Goal: Obtain resource: Download file/media

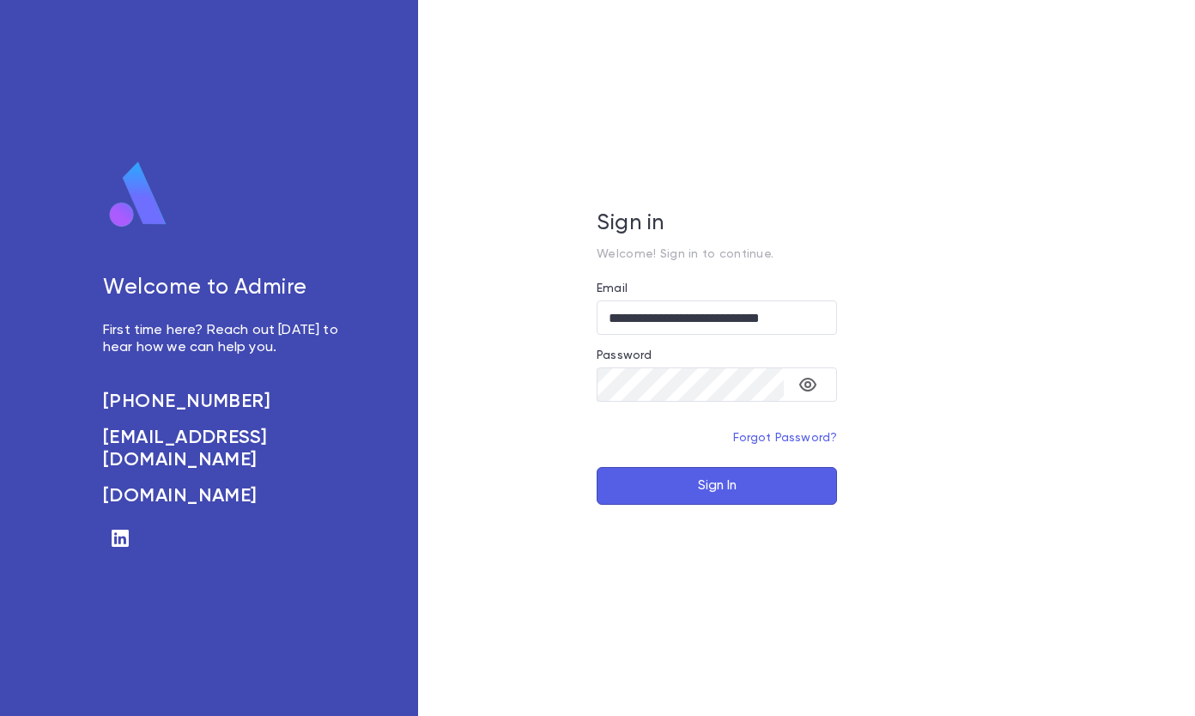
click at [694, 487] on button "Sign In" at bounding box center [717, 486] width 240 height 38
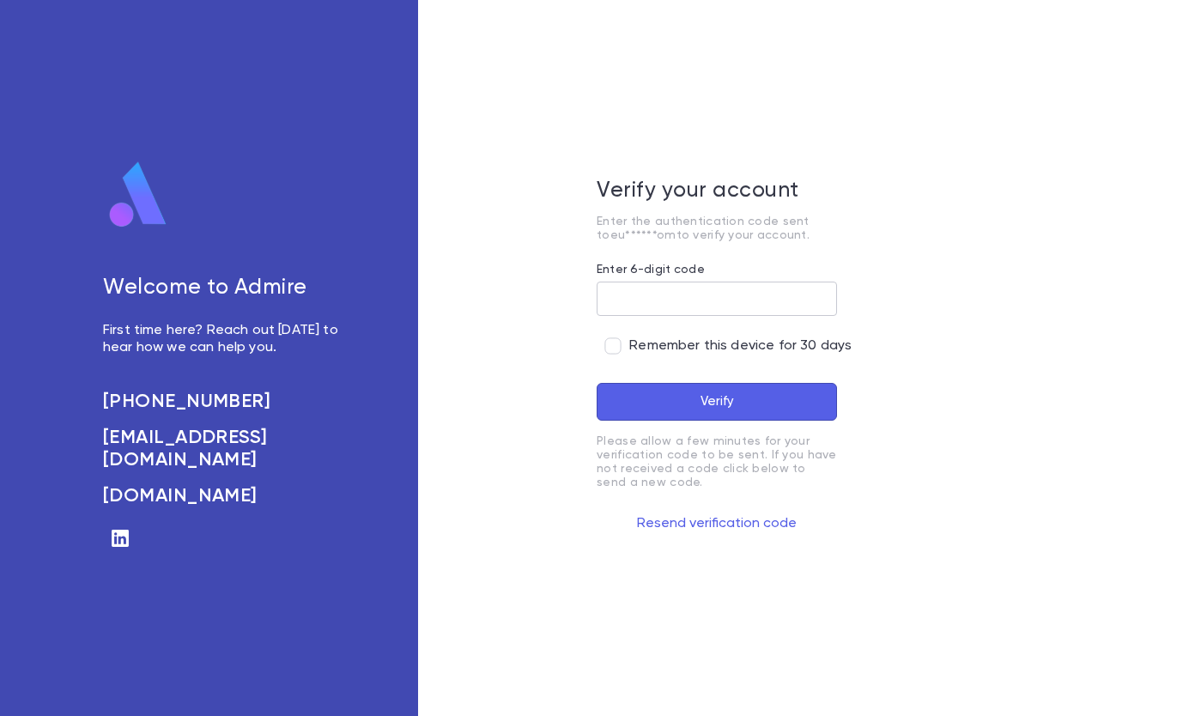
click at [669, 306] on input "Enter 6-digit code" at bounding box center [717, 299] width 240 height 33
type input "******"
click at [669, 392] on button "Verify" at bounding box center [717, 402] width 240 height 38
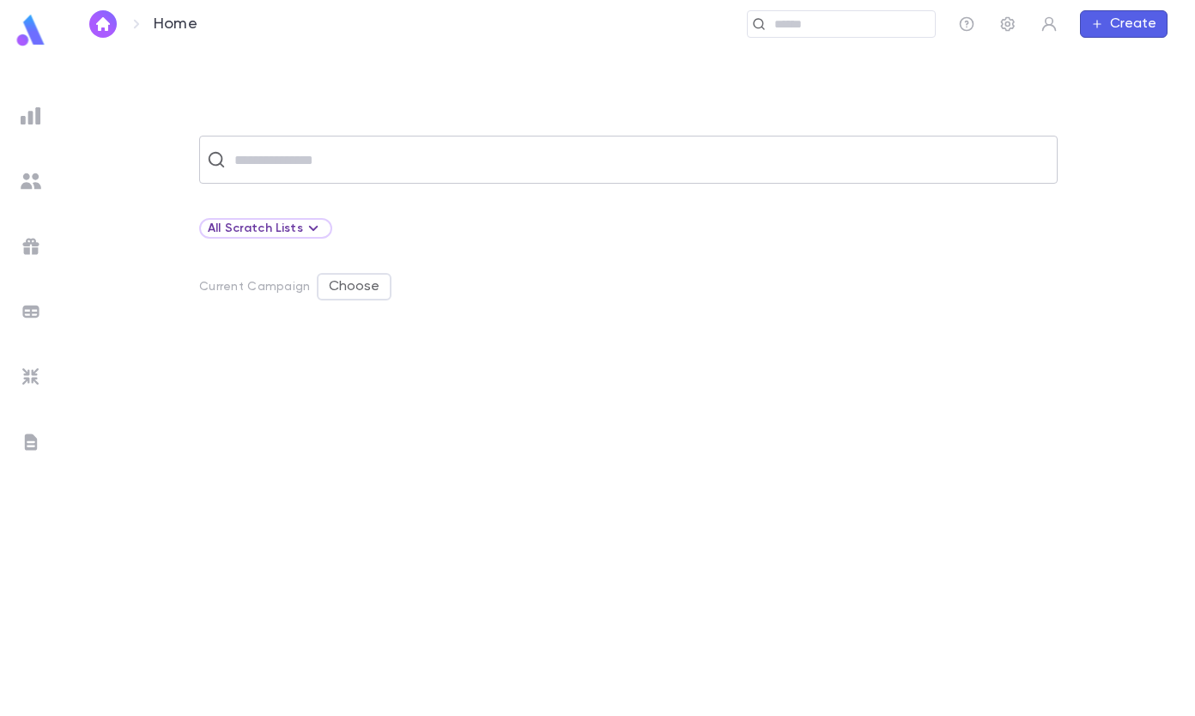
click at [255, 154] on input "text" at bounding box center [639, 159] width 821 height 33
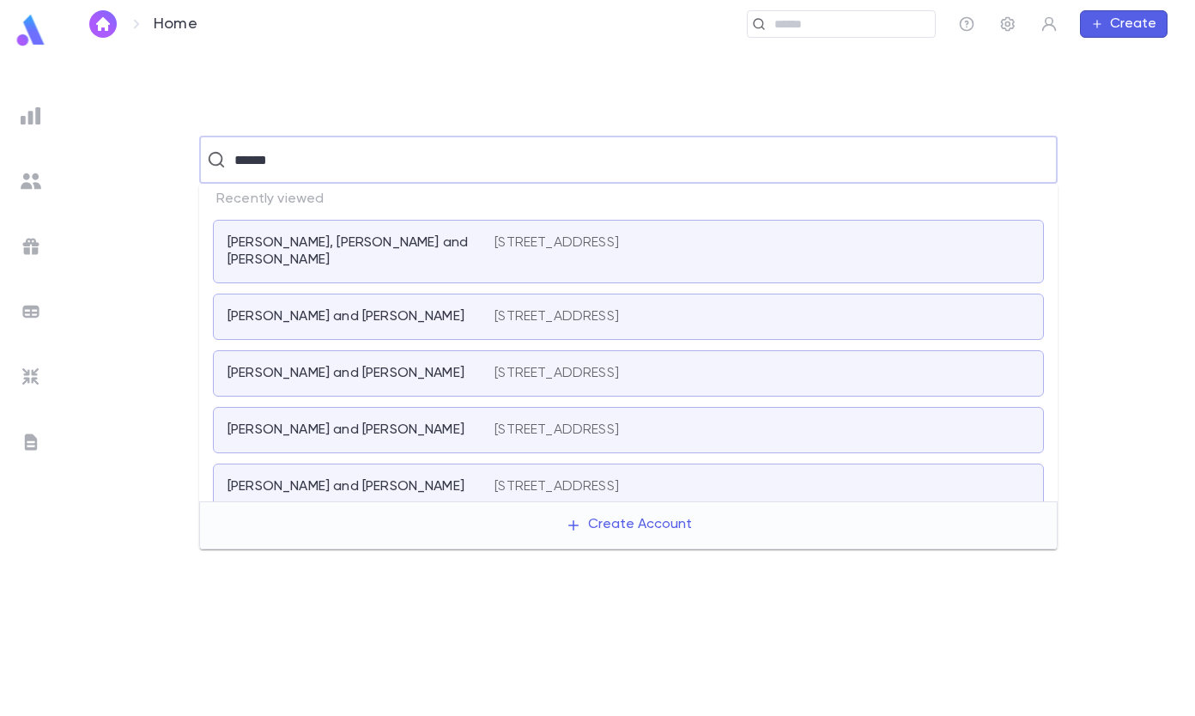
type input "******"
click at [290, 95] on div "​ All Scratch Lists Current Campaign Choose" at bounding box center [629, 381] width 1134 height 667
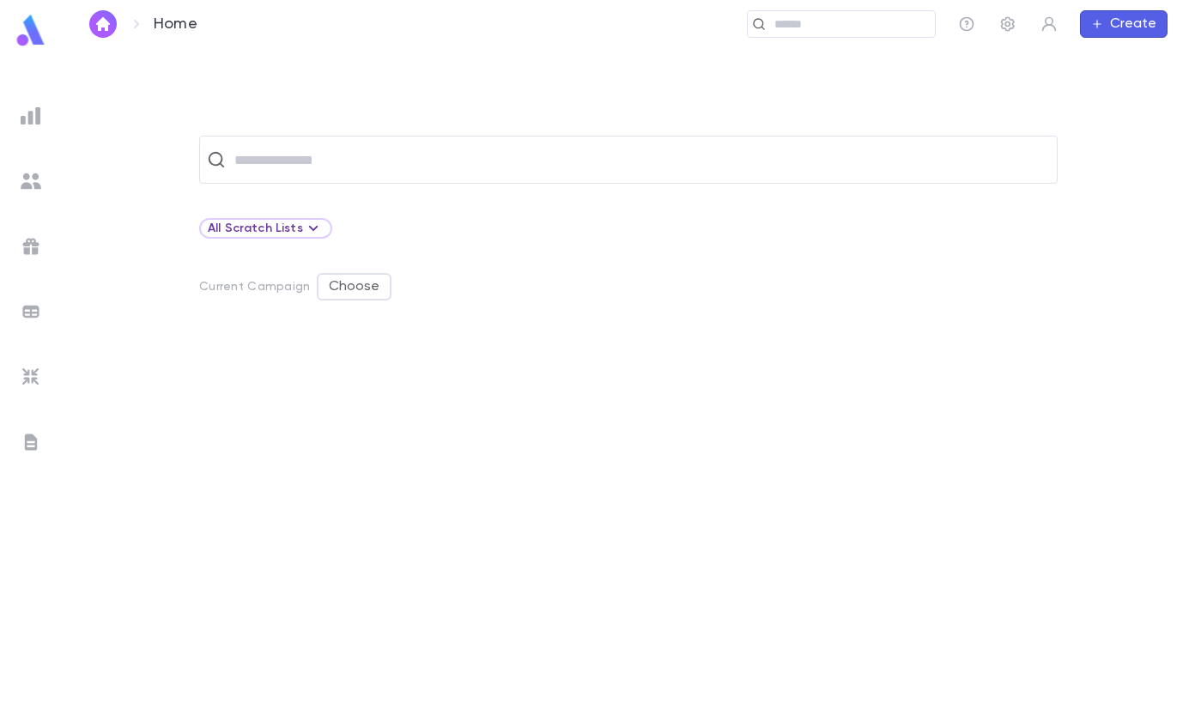
click at [27, 113] on img at bounding box center [31, 116] width 21 height 21
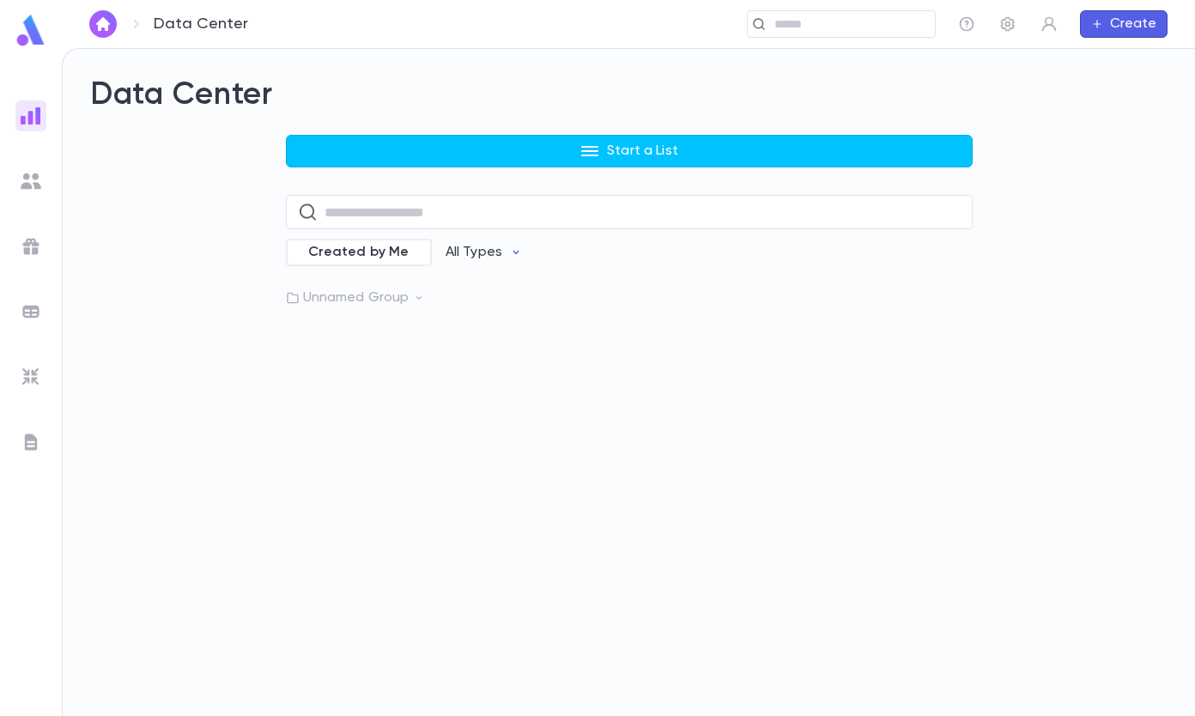
drag, startPoint x: 630, startPoint y: 153, endPoint x: 584, endPoint y: 158, distance: 46.7
click at [631, 153] on p "Start a List" at bounding box center [642, 151] width 71 height 17
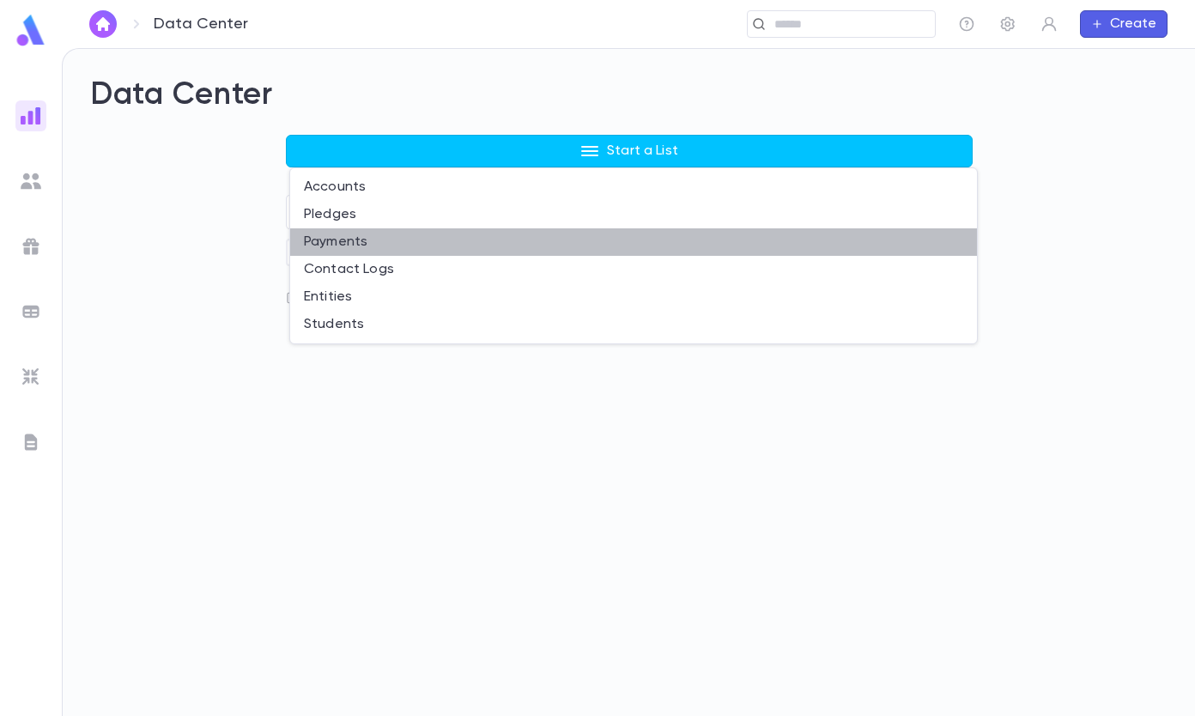
click at [415, 229] on li "Payments" at bounding box center [633, 241] width 687 height 27
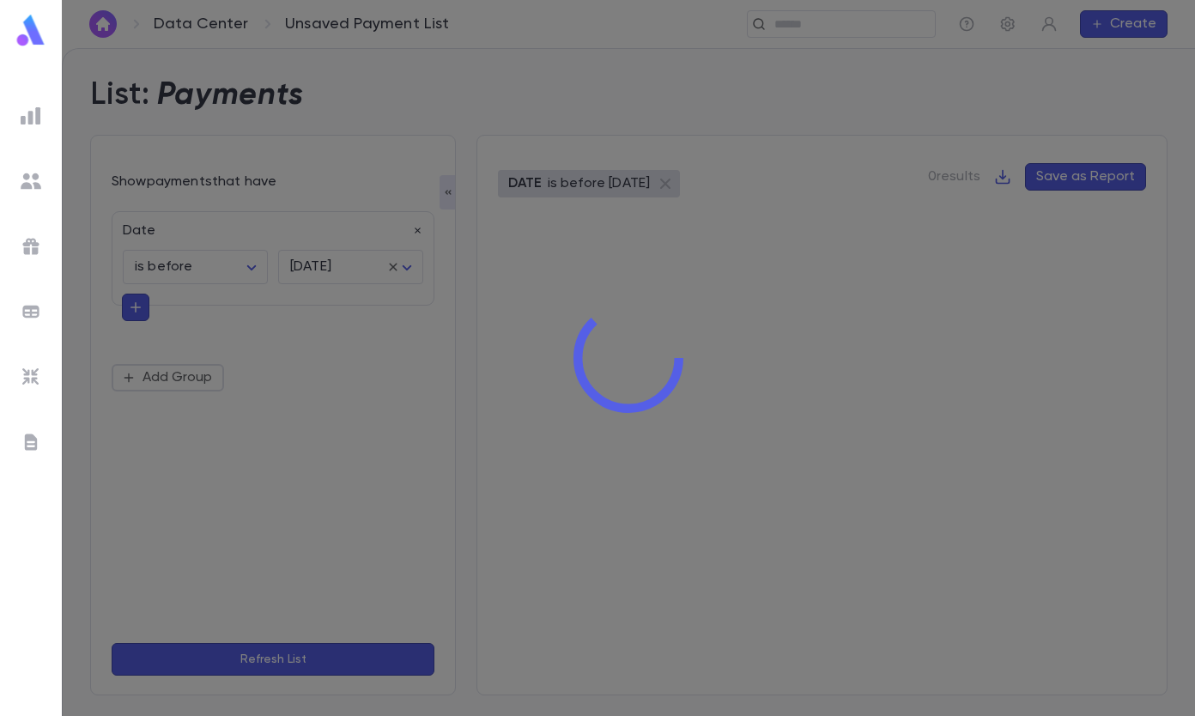
click at [250, 265] on div at bounding box center [629, 358] width 1134 height 716
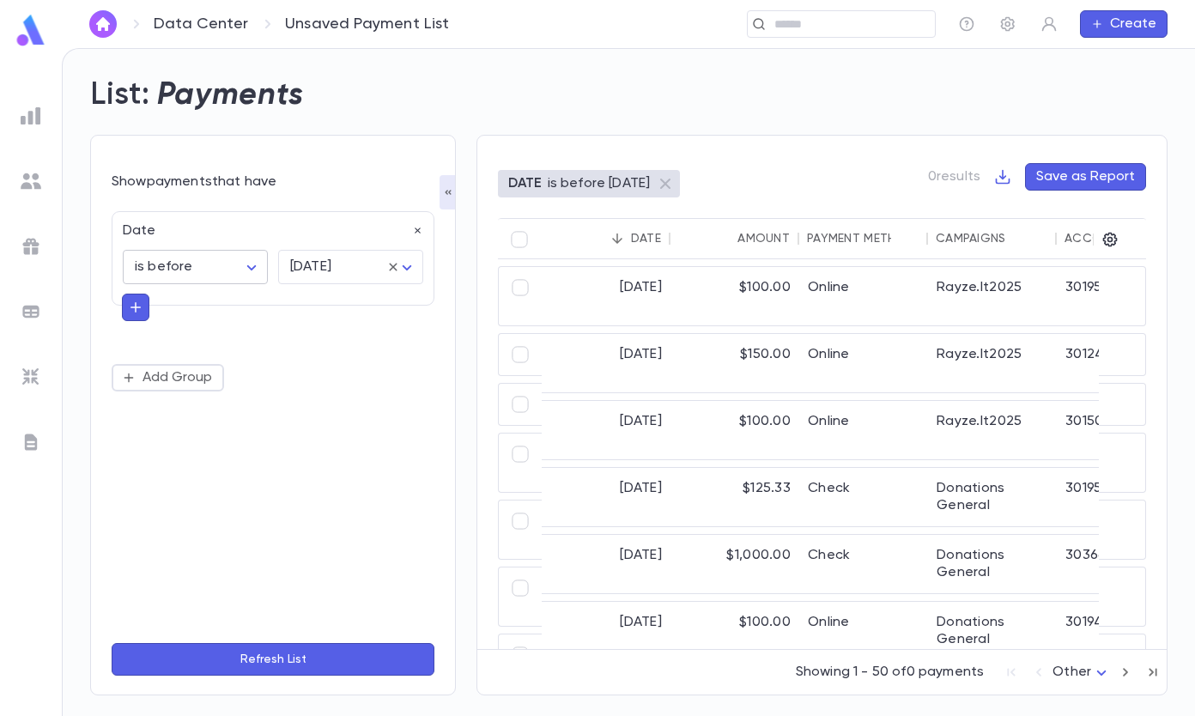
click at [254, 269] on body "Data Center Unsaved Payment List ​ Create List: Payments Show payments that hav…" at bounding box center [597, 382] width 1195 height 668
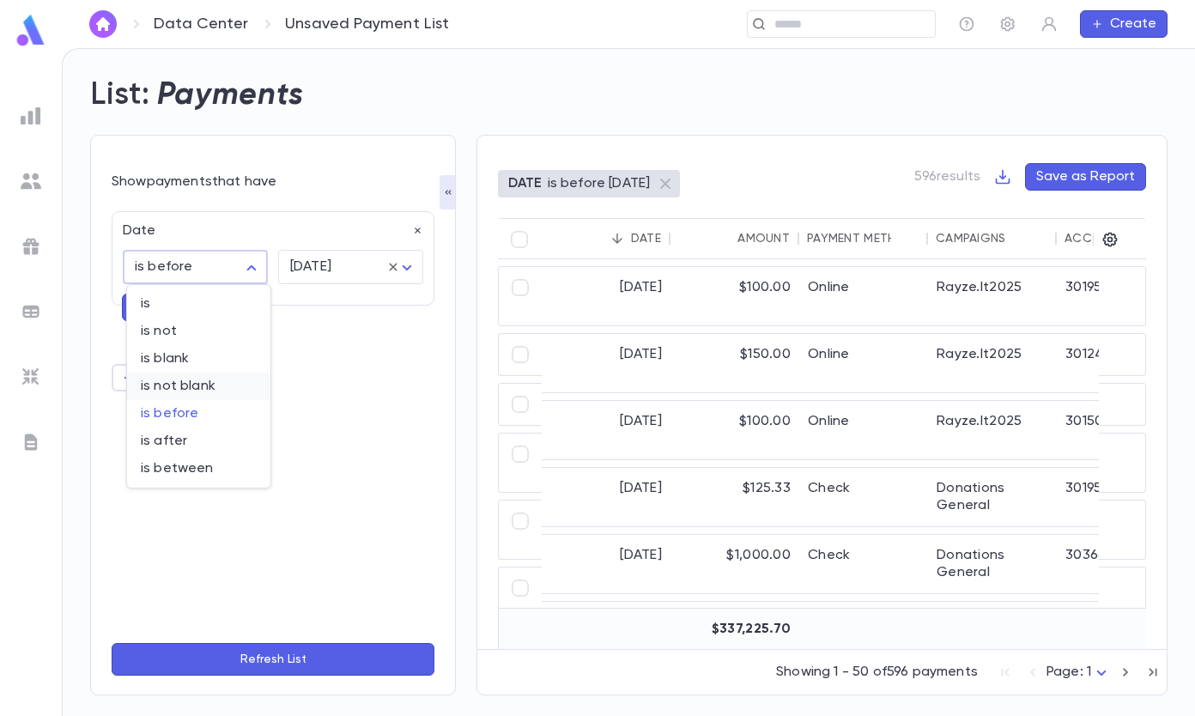
click at [175, 471] on span "is between" at bounding box center [199, 468] width 116 height 17
type input "*******"
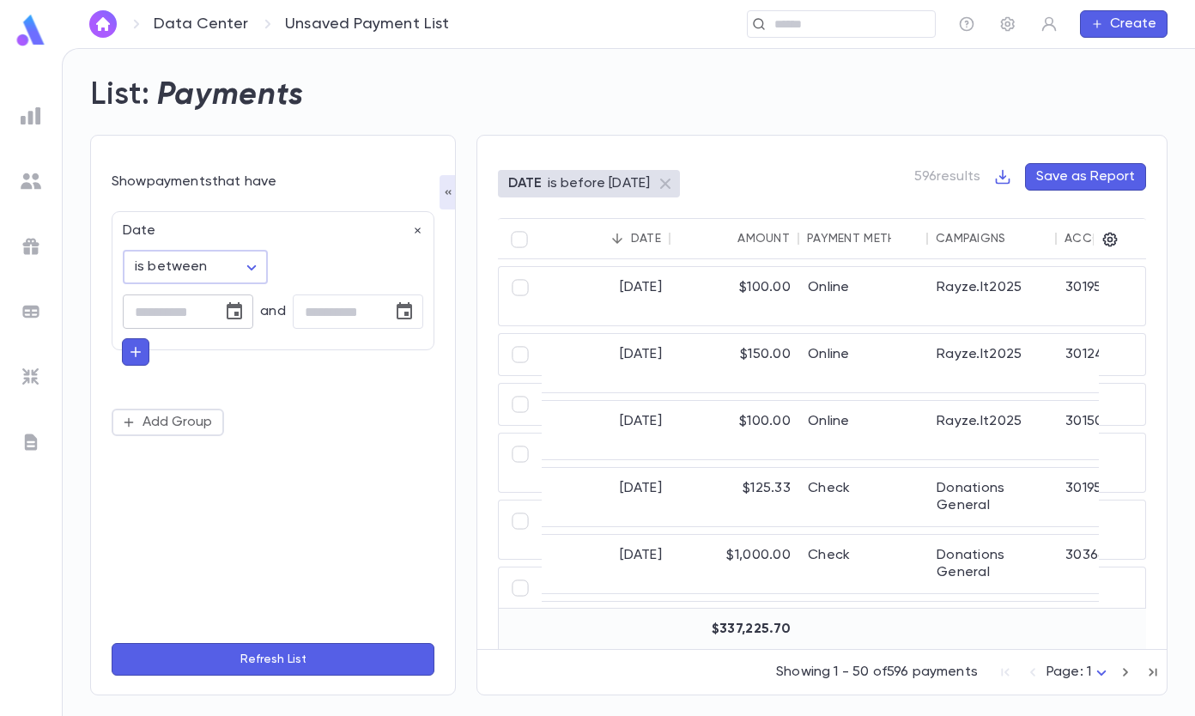
click at [232, 307] on icon "Choose date" at bounding box center [234, 310] width 15 height 17
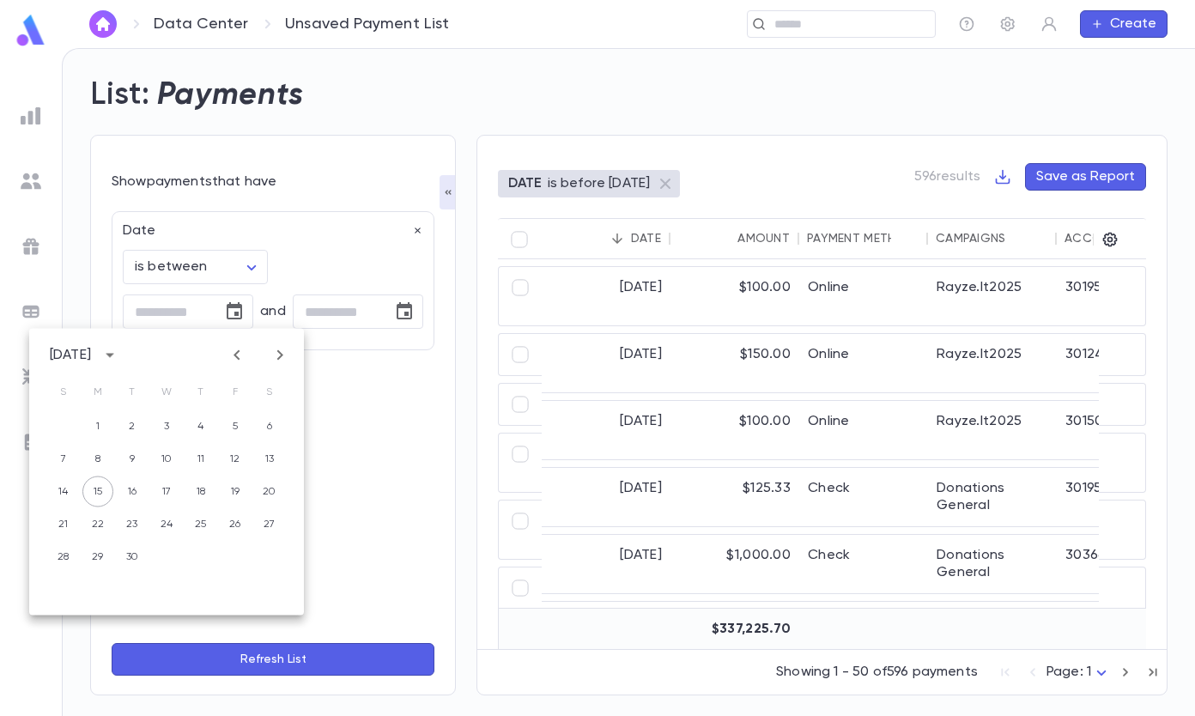
click at [239, 365] on icon "Previous month" at bounding box center [237, 355] width 21 height 21
click at [278, 361] on icon "Next month" at bounding box center [280, 355] width 21 height 21
click at [114, 356] on icon "calendar view is open, switch to year view" at bounding box center [110, 356] width 9 height 4
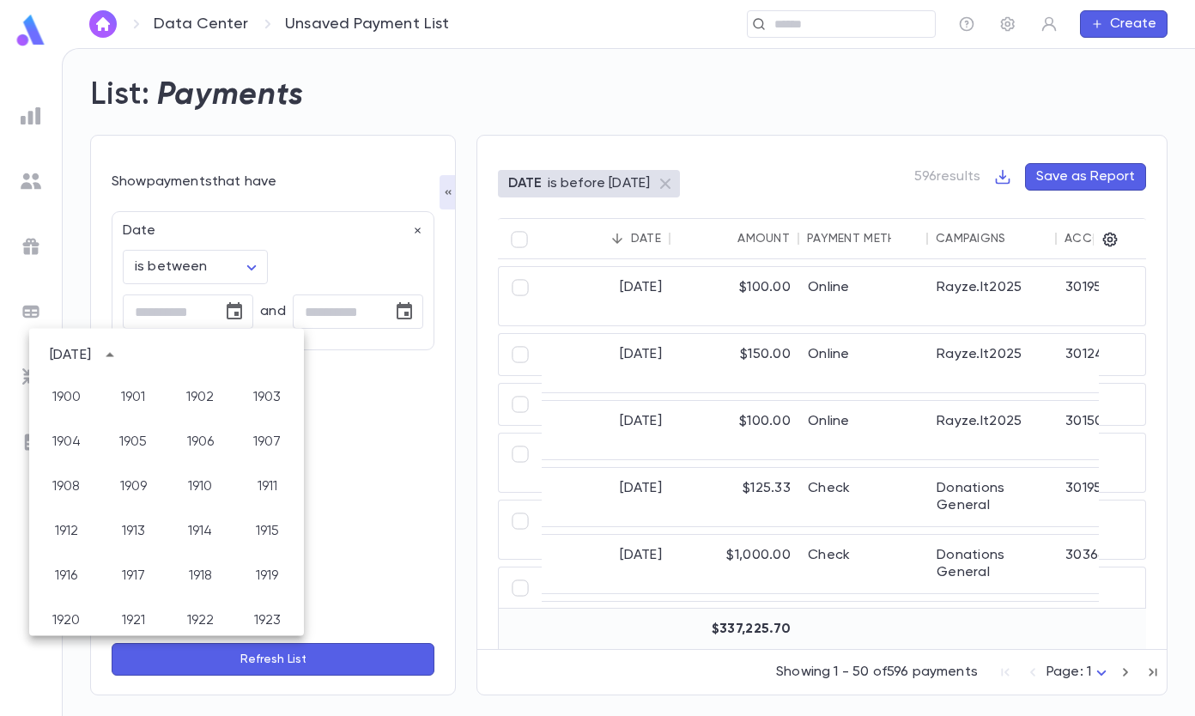
scroll to position [1276, 0]
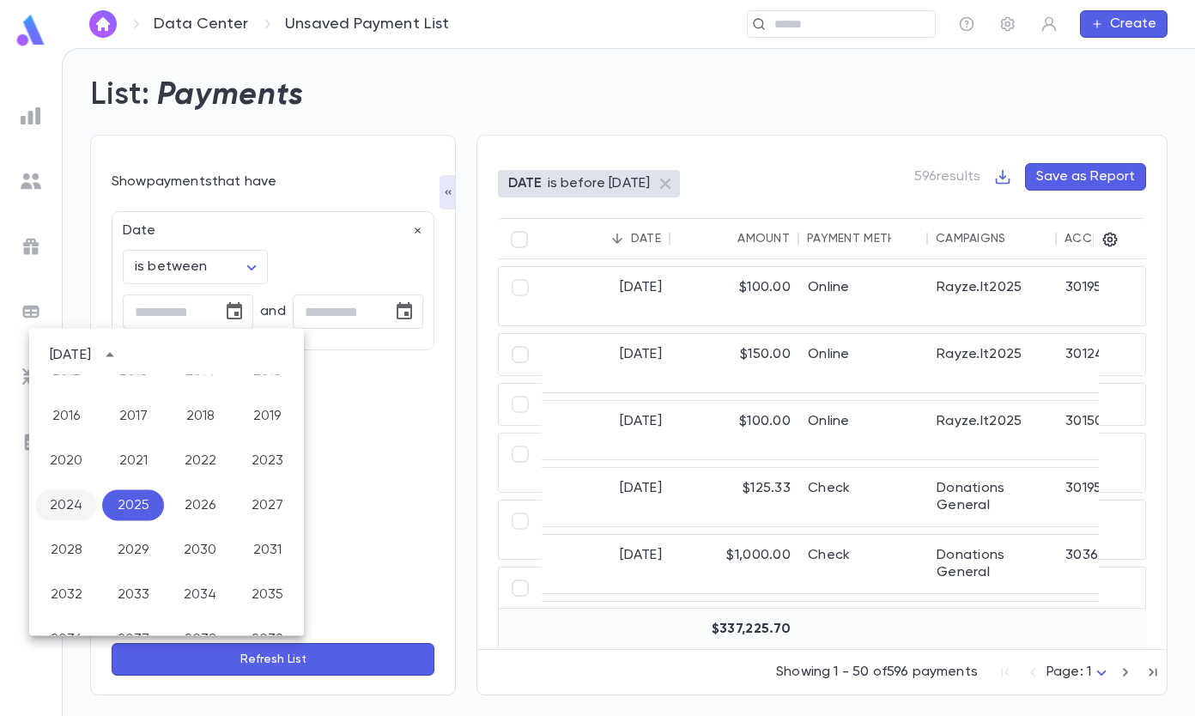
click at [77, 502] on button "2024" at bounding box center [66, 505] width 62 height 31
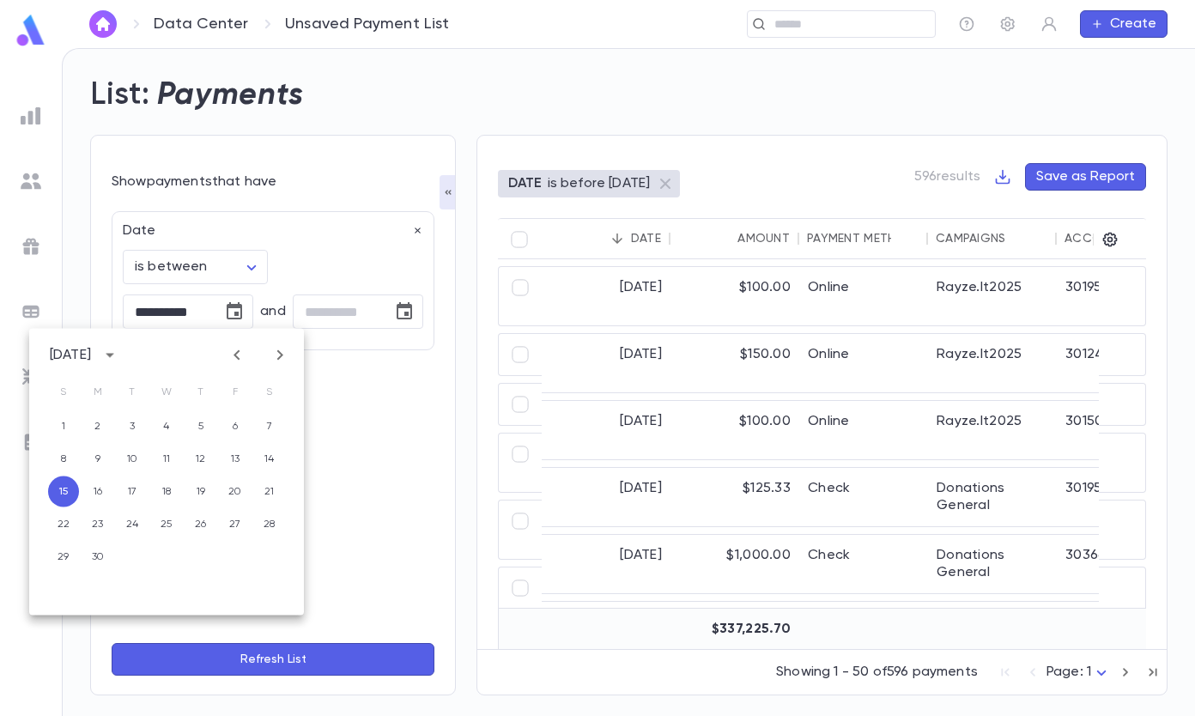
click at [229, 362] on icon "Previous month" at bounding box center [237, 355] width 21 height 21
click at [200, 423] on button "1" at bounding box center [201, 426] width 31 height 31
type input "**********"
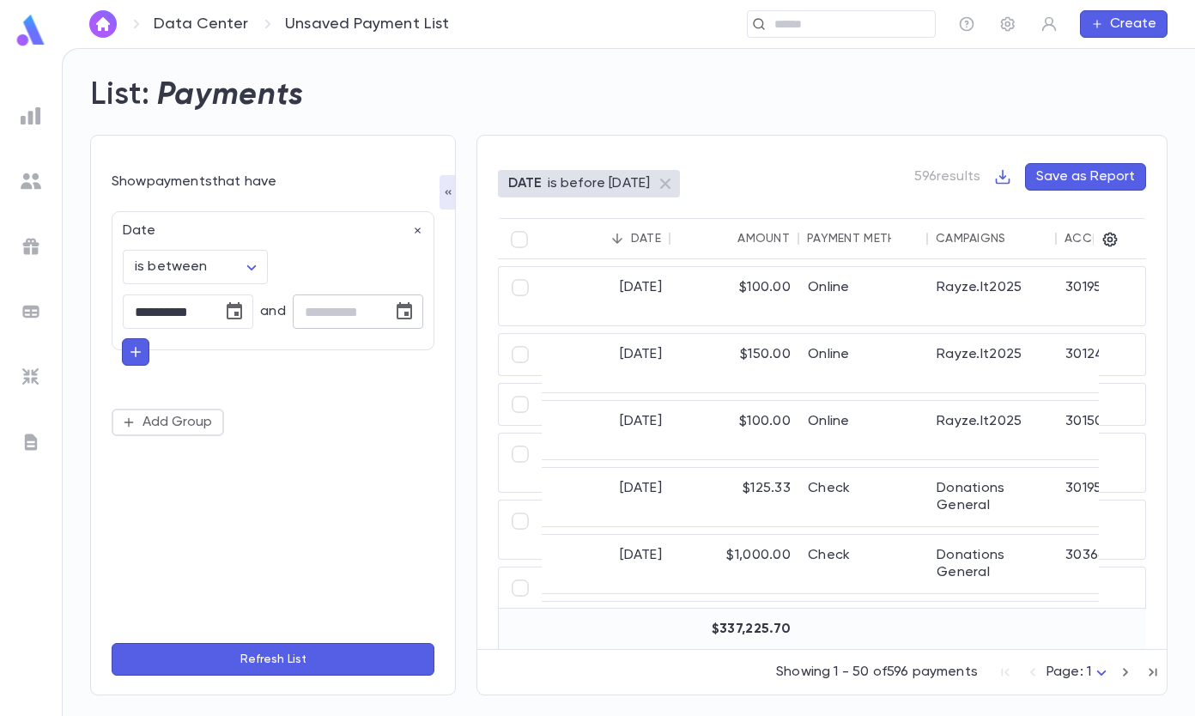
click at [406, 310] on icon "Choose date" at bounding box center [404, 311] width 21 height 21
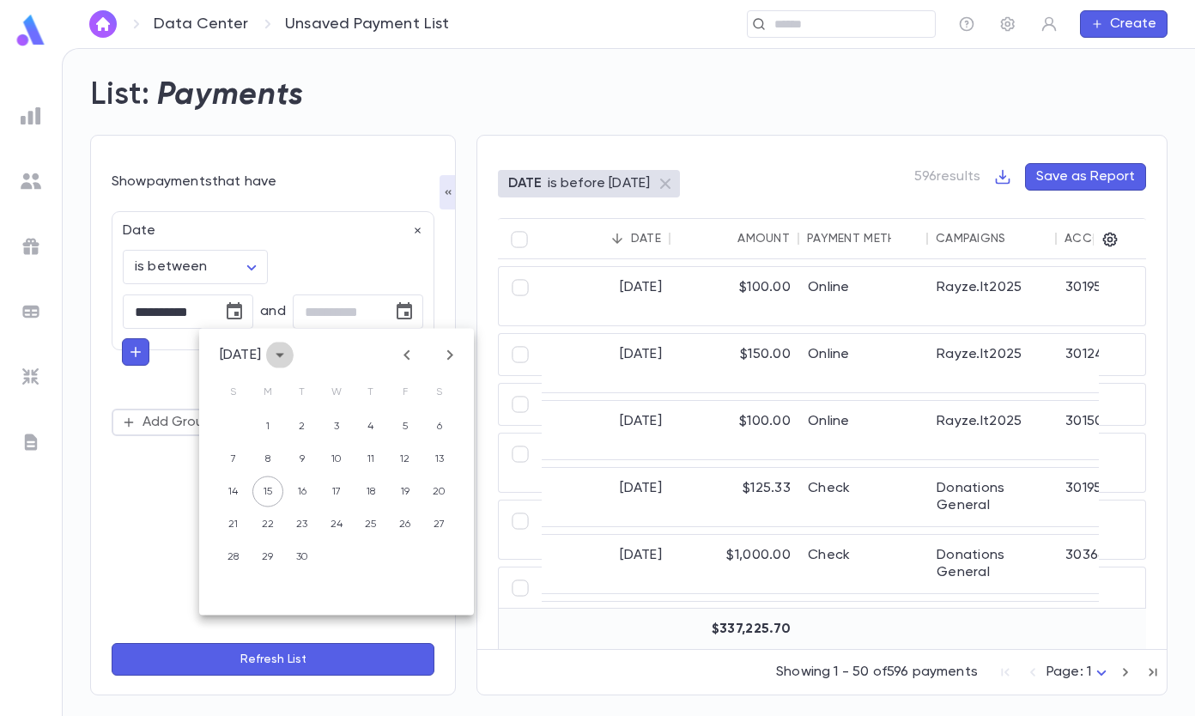
click at [284, 354] on icon "calendar view is open, switch to year view" at bounding box center [280, 356] width 9 height 4
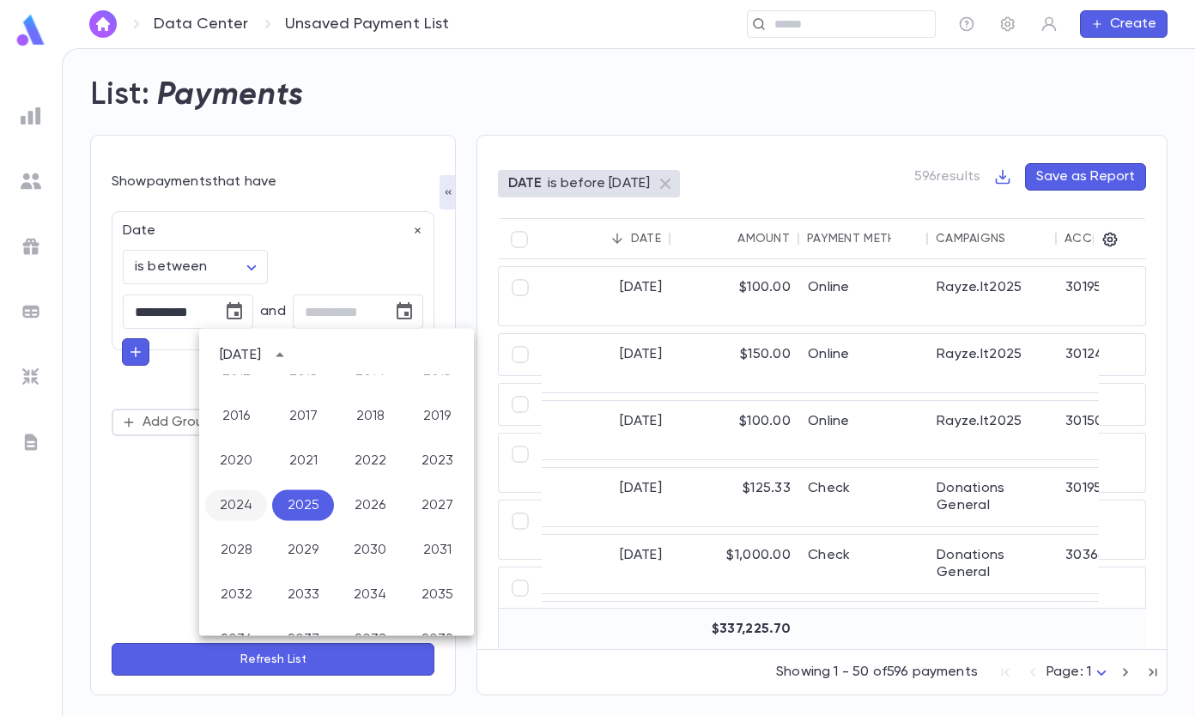
click at [240, 500] on button "2024" at bounding box center [236, 505] width 62 height 31
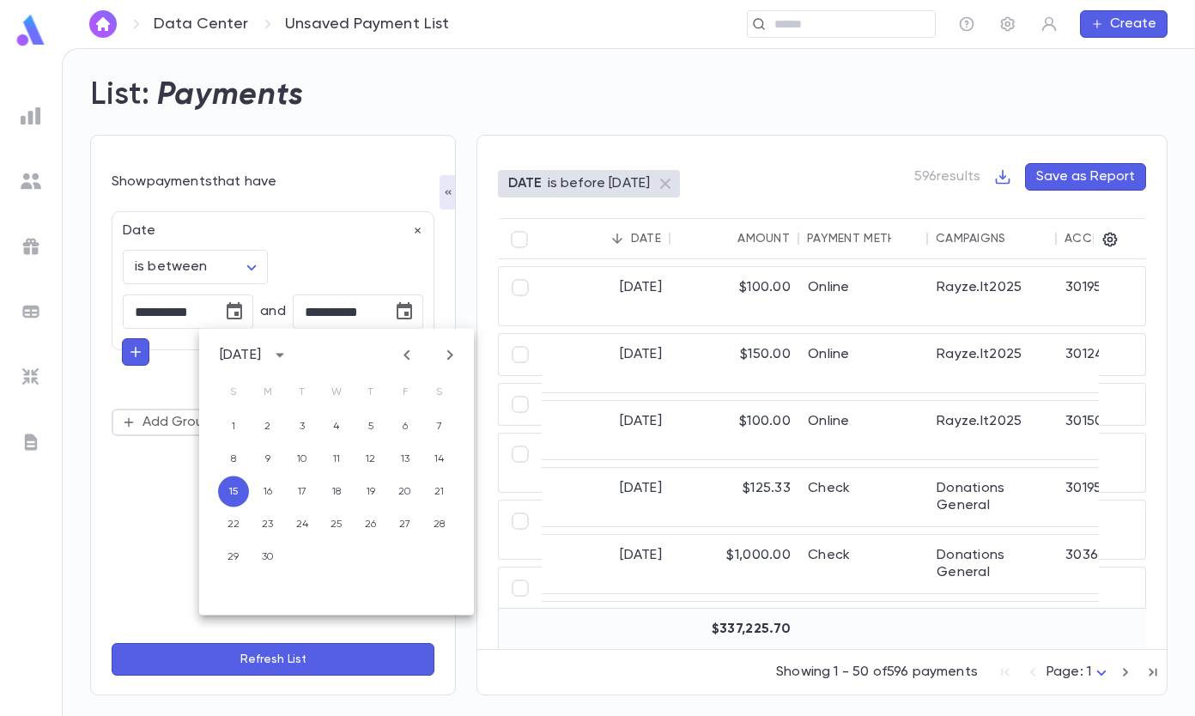
click at [455, 356] on icon "Next month" at bounding box center [450, 355] width 21 height 21
click at [409, 359] on icon "Previous month" at bounding box center [407, 355] width 6 height 10
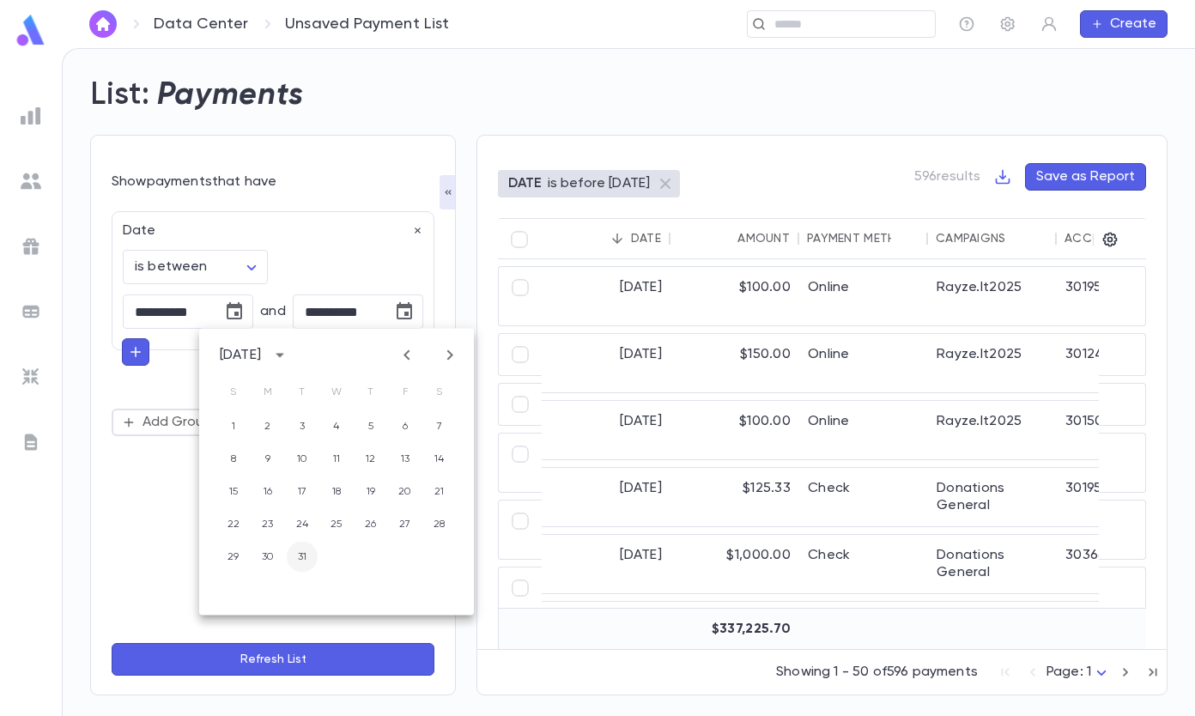
click at [303, 556] on button "31" at bounding box center [302, 557] width 31 height 31
type input "**********"
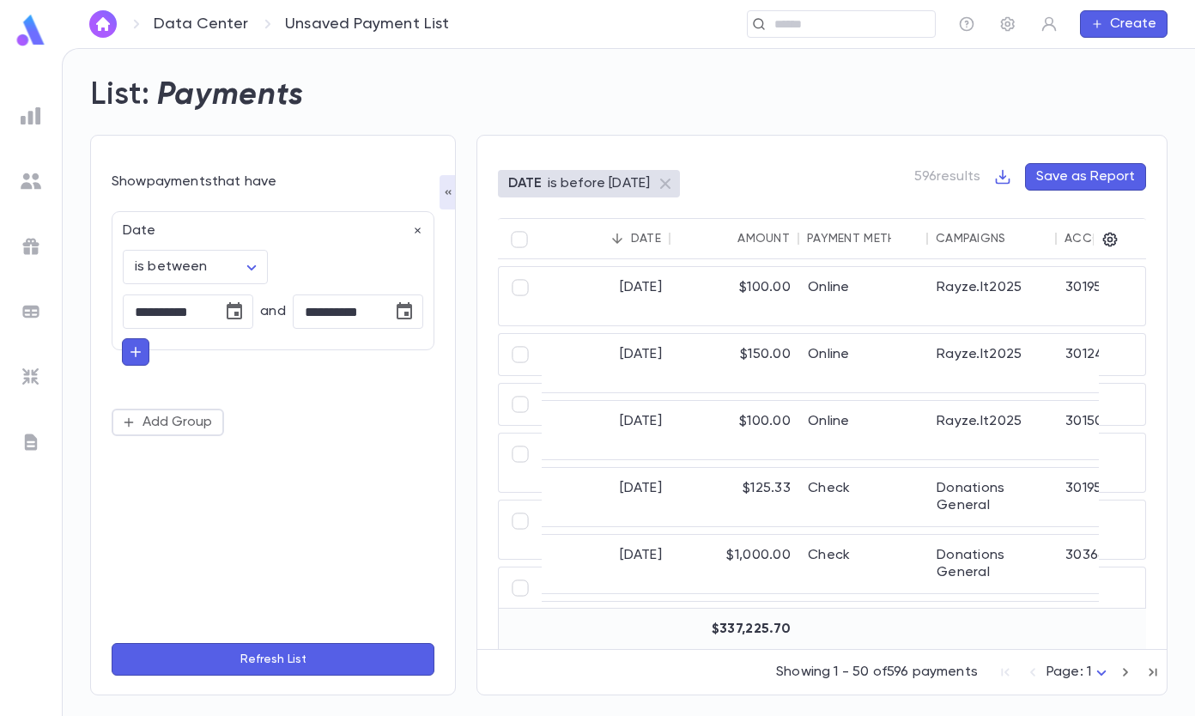
click at [299, 654] on button "Refresh List" at bounding box center [273, 659] width 323 height 33
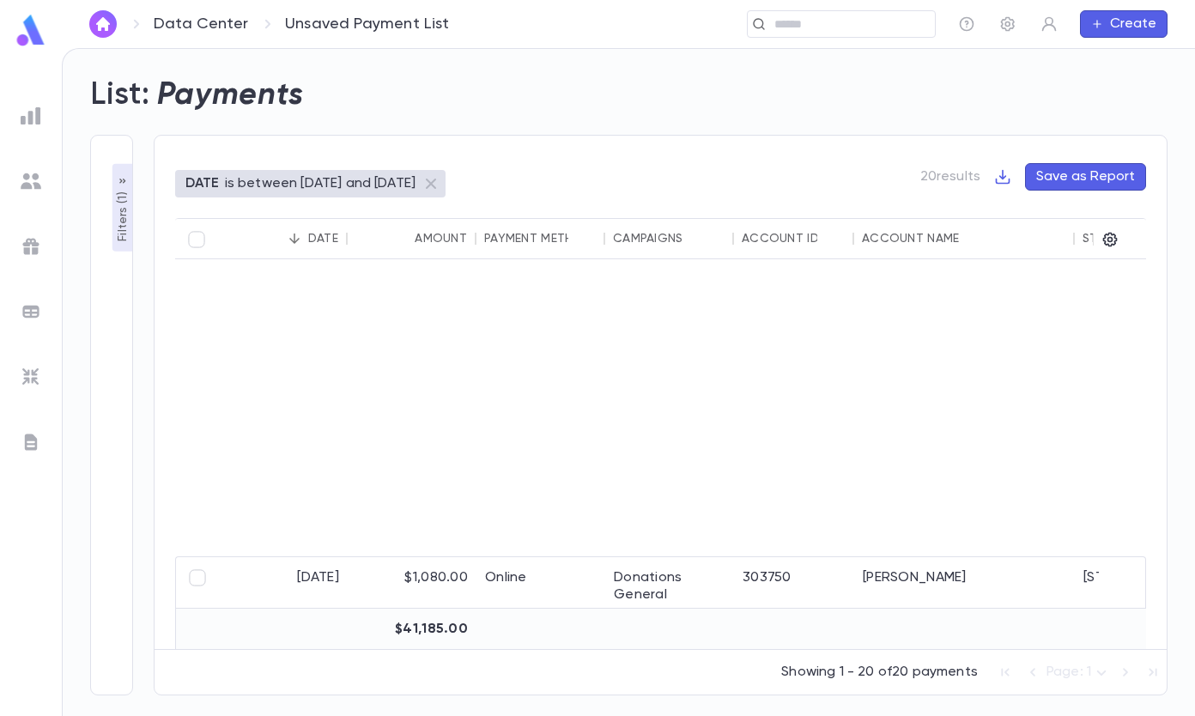
scroll to position [0, 0]
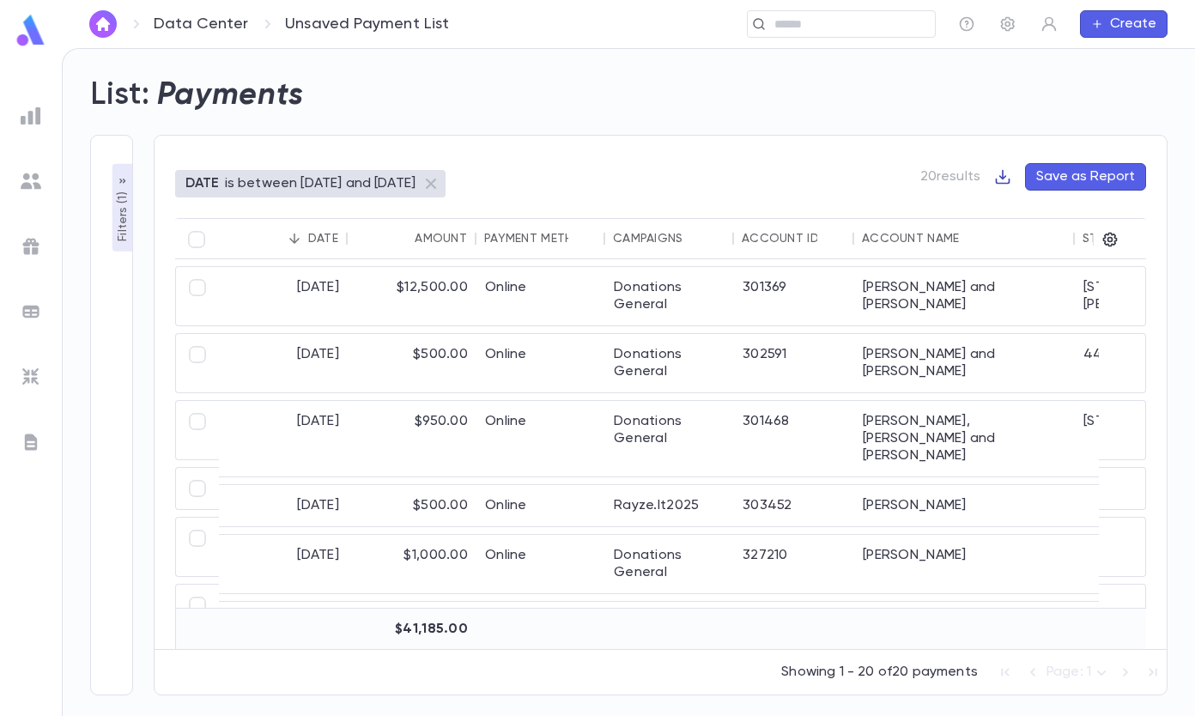
click at [1006, 182] on icon "button" at bounding box center [1003, 176] width 17 height 17
click at [1024, 205] on li "Download CSV" at bounding box center [1063, 210] width 124 height 27
click at [780, 19] on input "text" at bounding box center [849, 24] width 159 height 16
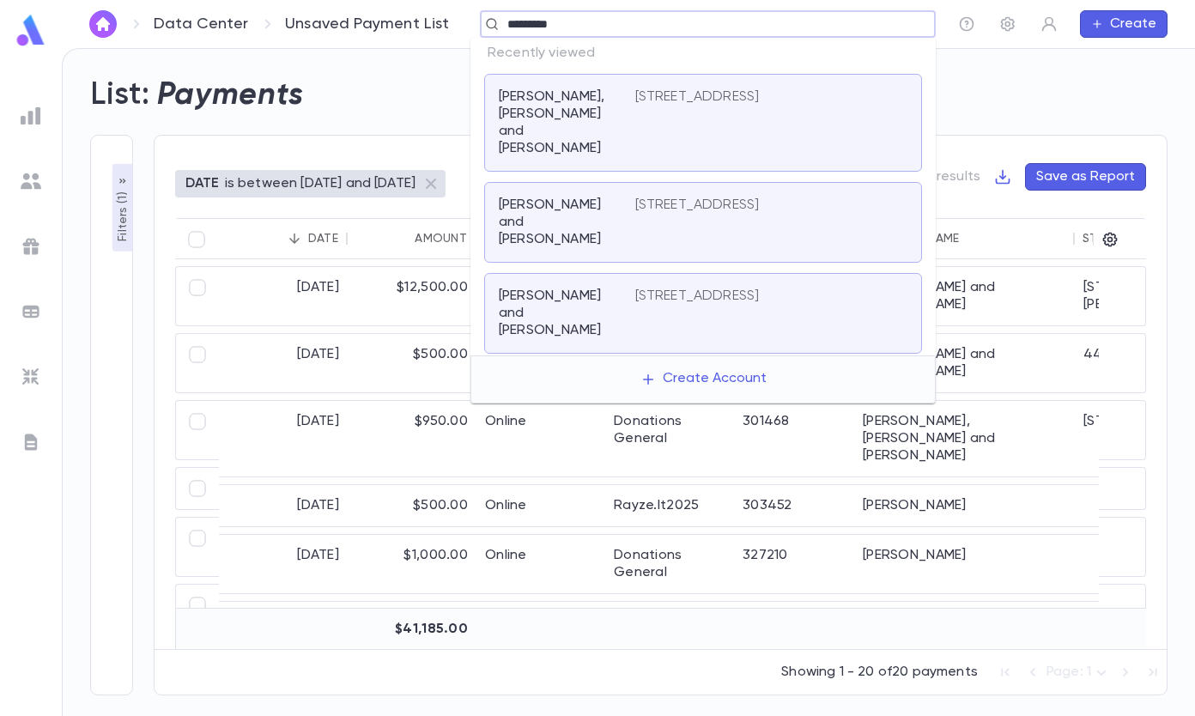
type input "**********"
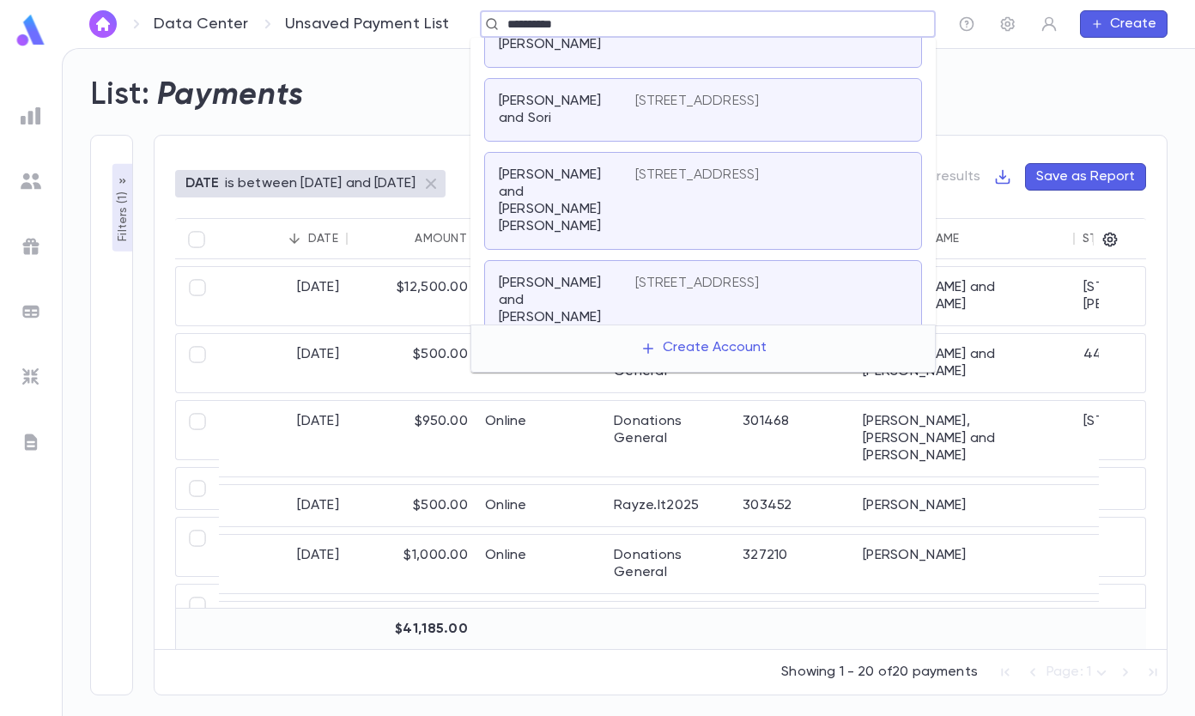
scroll to position [86, 0]
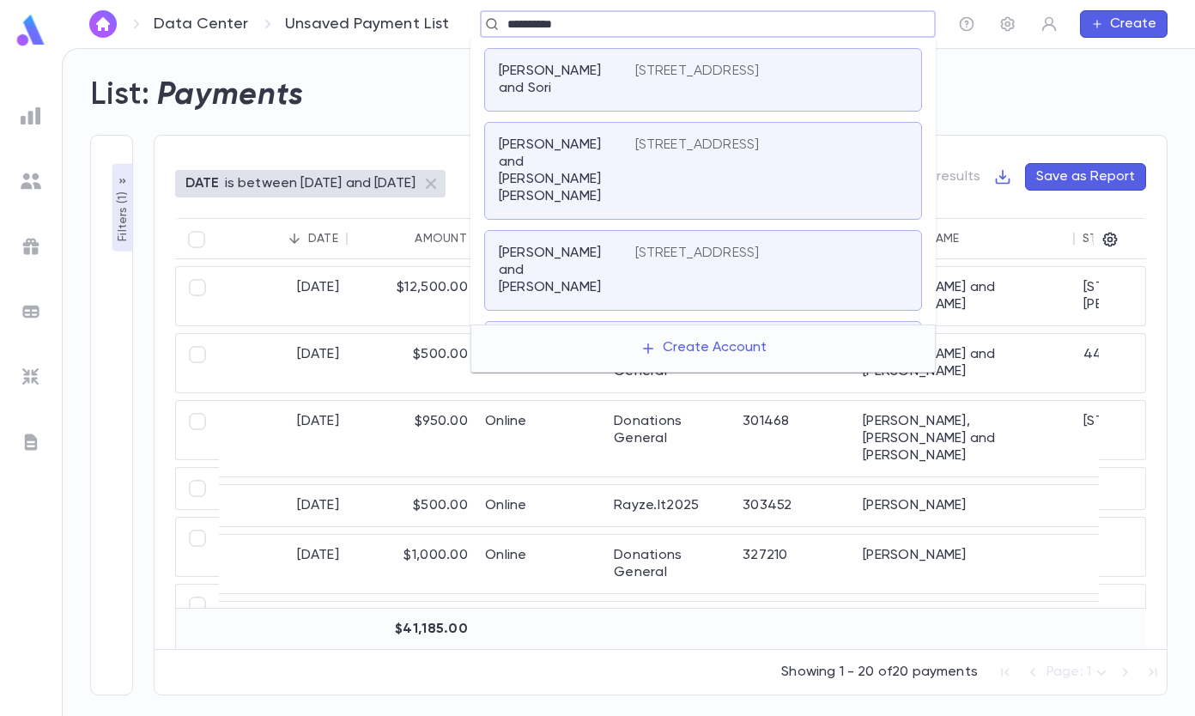
click at [695, 154] on p "[STREET_ADDRESS]" at bounding box center [698, 145] width 125 height 17
